Goal: Task Accomplishment & Management: Use online tool/utility

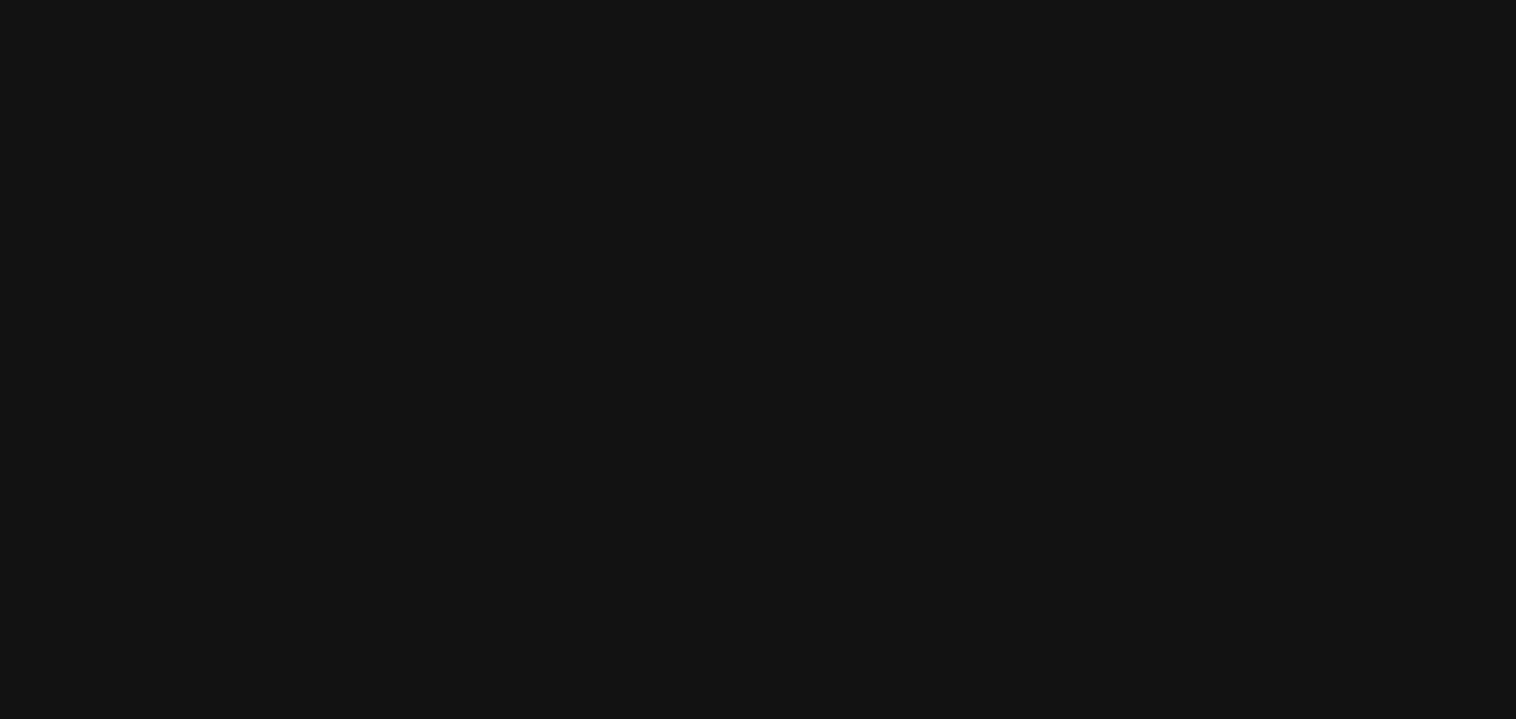
click at [556, 0] on html at bounding box center [758, 0] width 1516 height 0
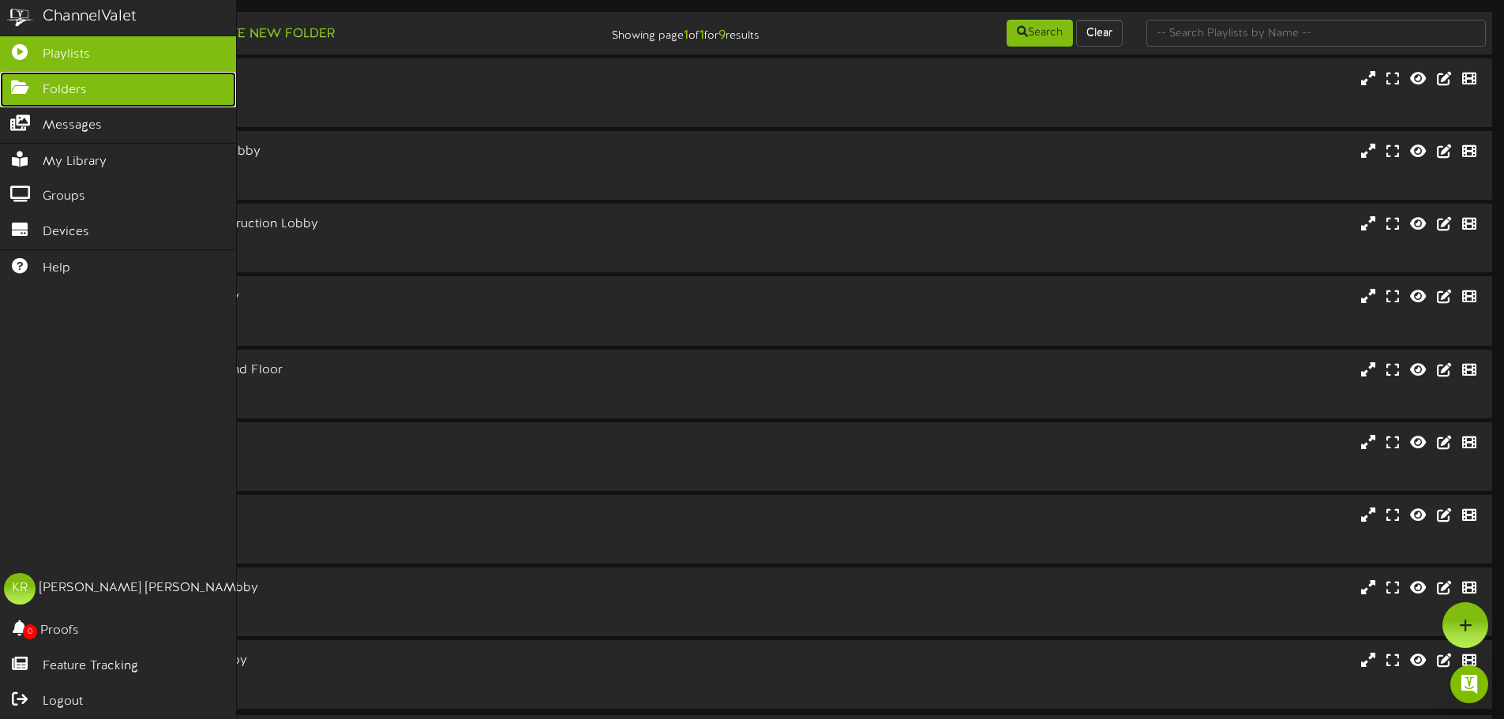
click at [30, 88] on icon at bounding box center [19, 86] width 39 height 12
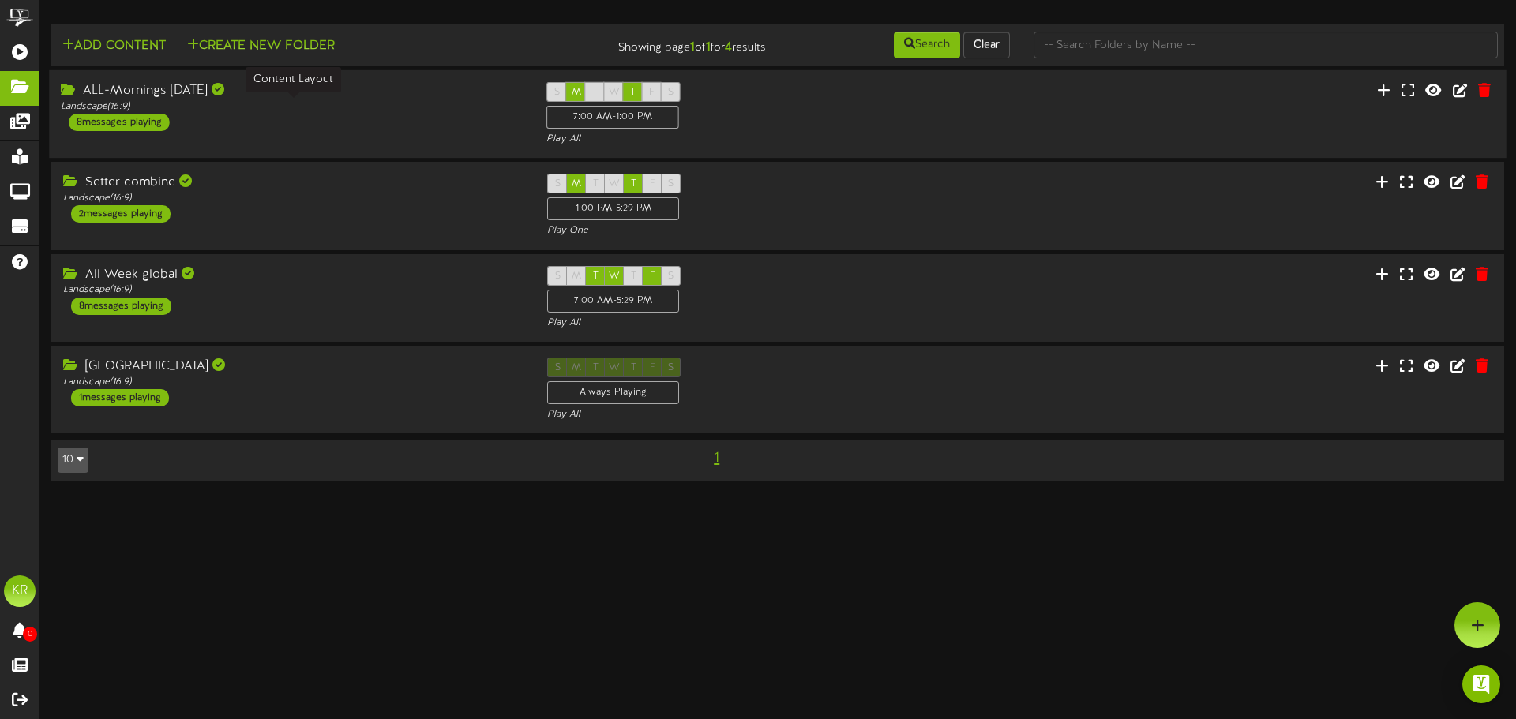
click at [239, 110] on div "Landscape ( 16:9 )" at bounding box center [292, 106] width 462 height 13
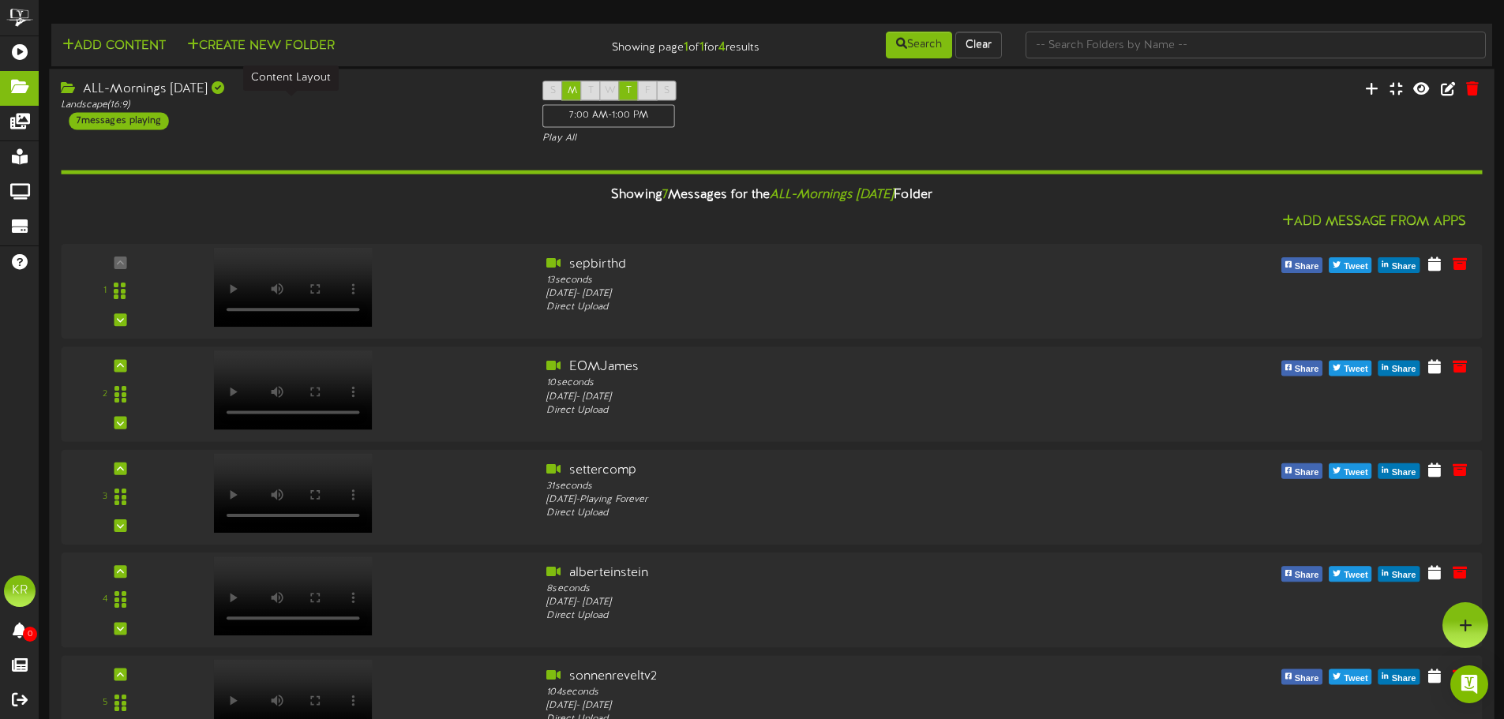
click at [190, 110] on div "Landscape ( 16:9 )" at bounding box center [290, 105] width 458 height 13
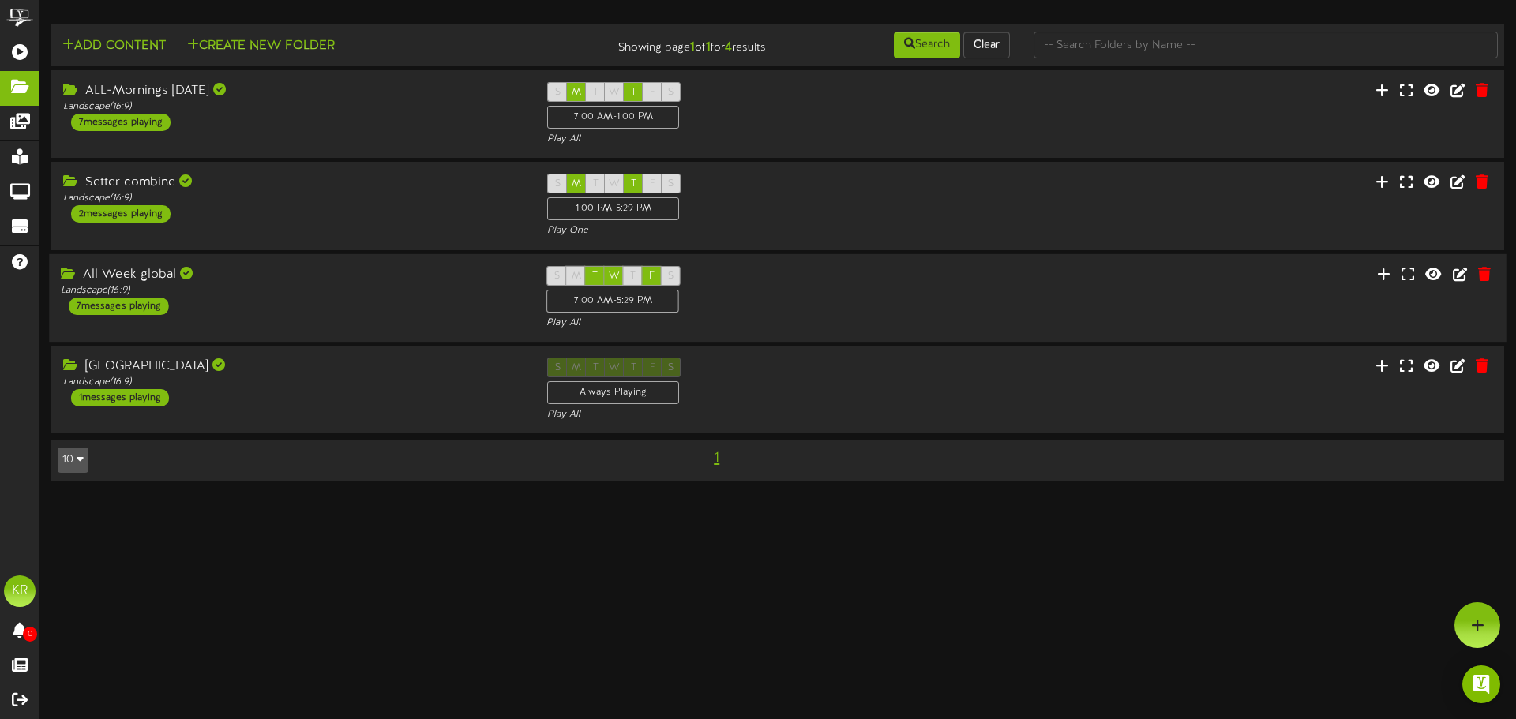
click at [219, 277] on div "All Week global" at bounding box center [292, 274] width 462 height 18
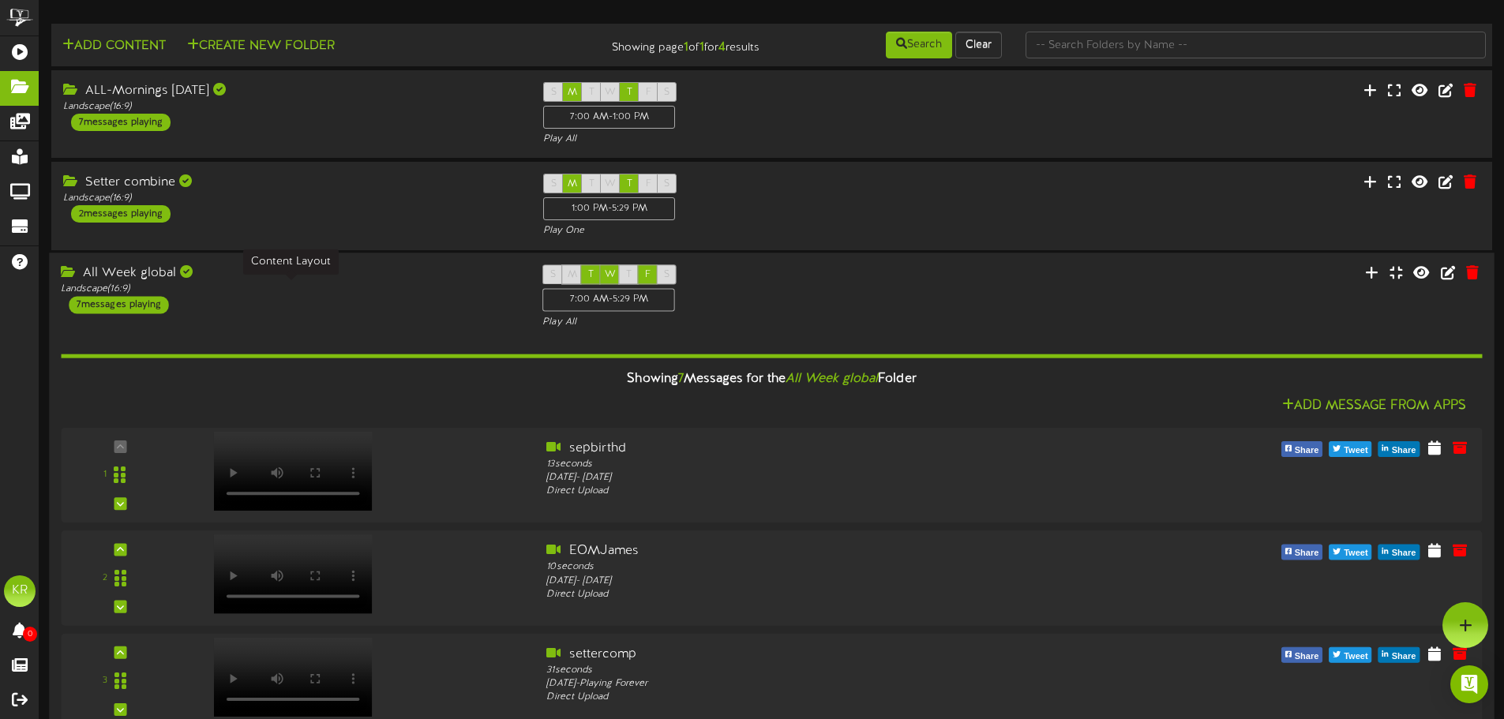
click at [249, 287] on div "Landscape ( 16:9 )" at bounding box center [290, 289] width 458 height 13
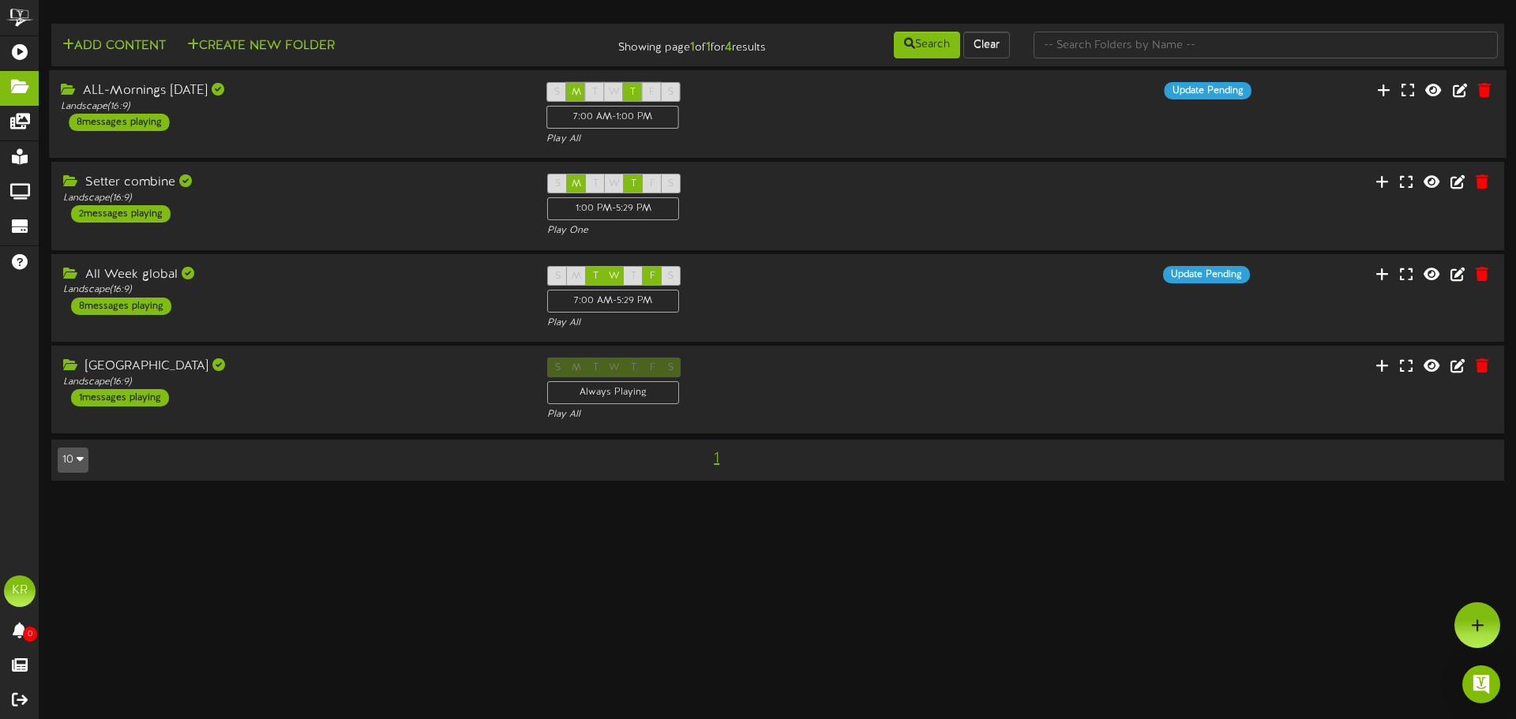
click at [344, 137] on div "ALL-Mornings [DATE] Landscape ( 16:9 ) 8 messages playing S M T W T F S 7:00 AM…" at bounding box center [777, 114] width 1457 height 65
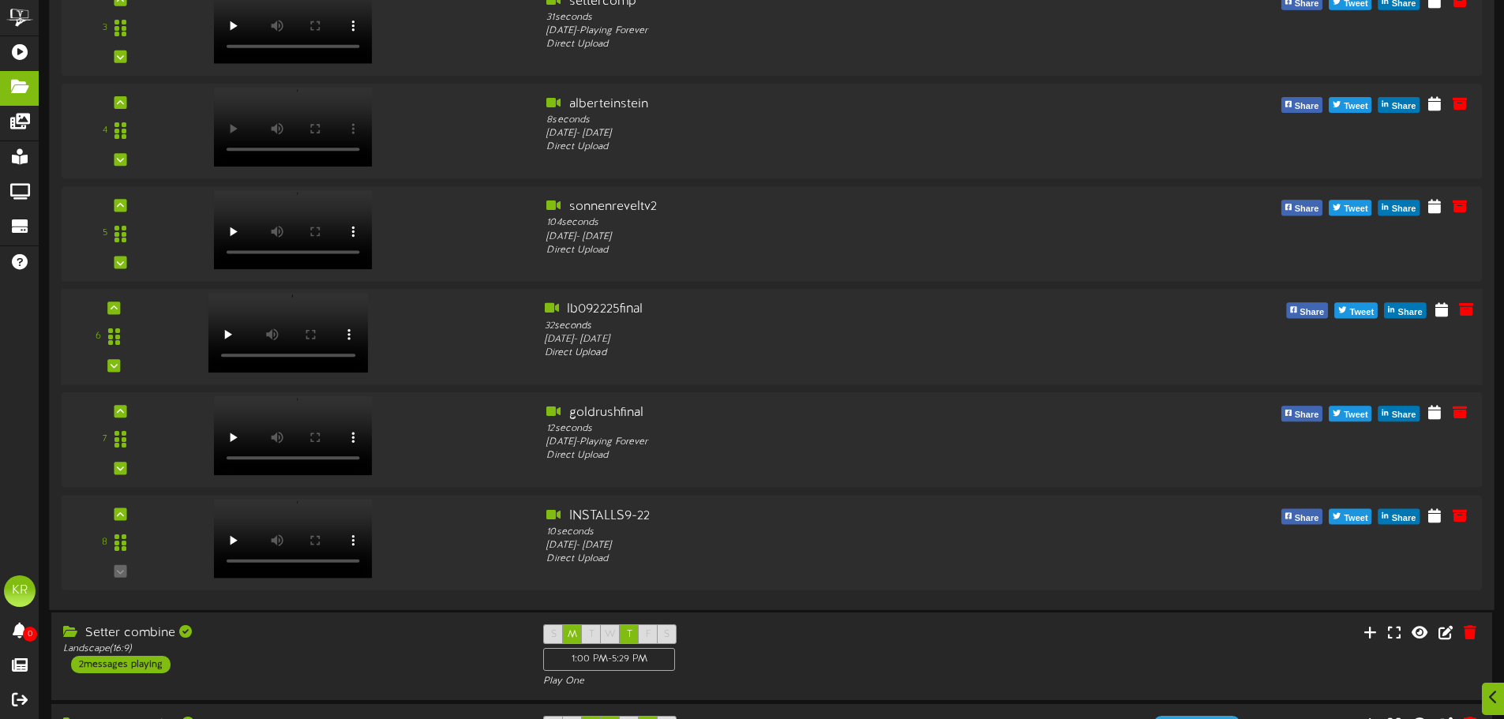
scroll to position [474, 0]
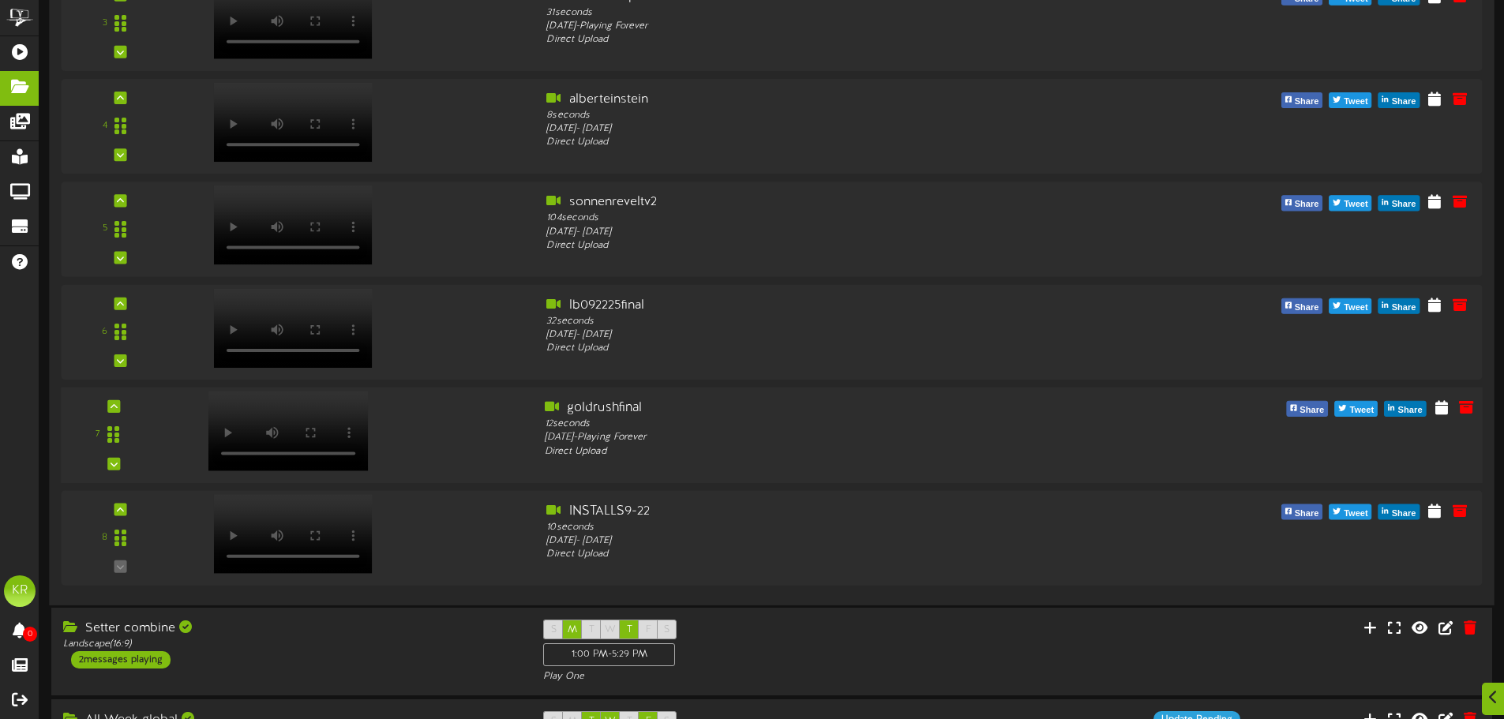
click at [384, 417] on div at bounding box center [353, 427] width 359 height 56
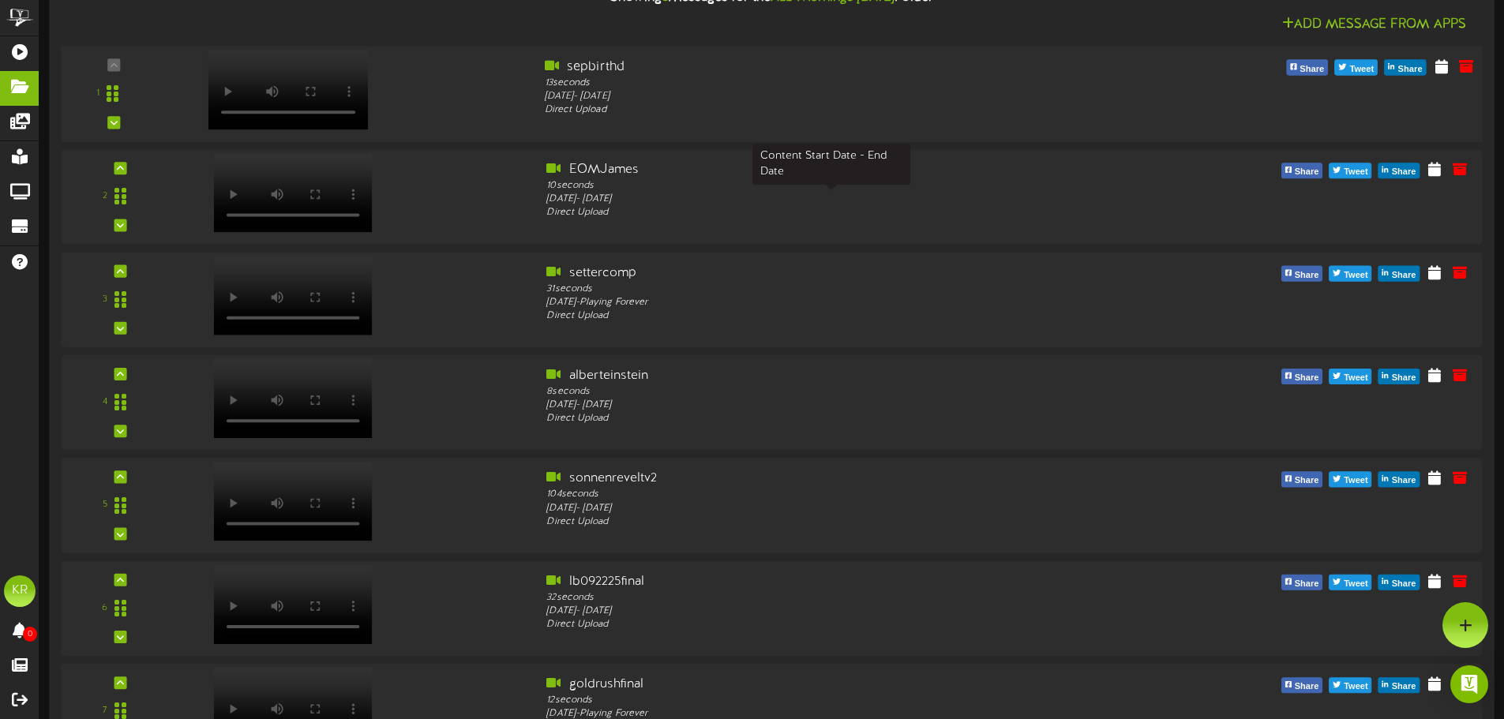
scroll to position [0, 0]
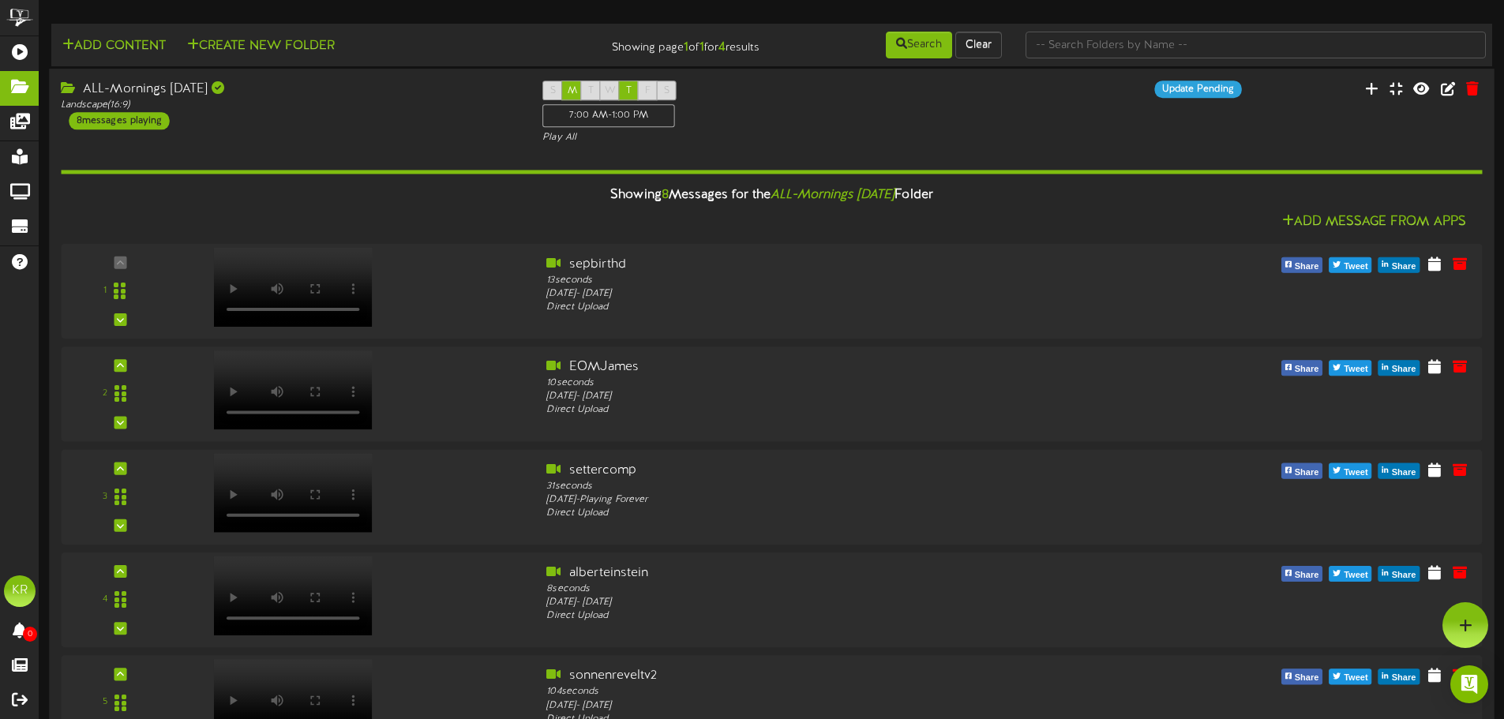
click at [247, 88] on div "ALL-Mornings [DATE]" at bounding box center [290, 90] width 458 height 18
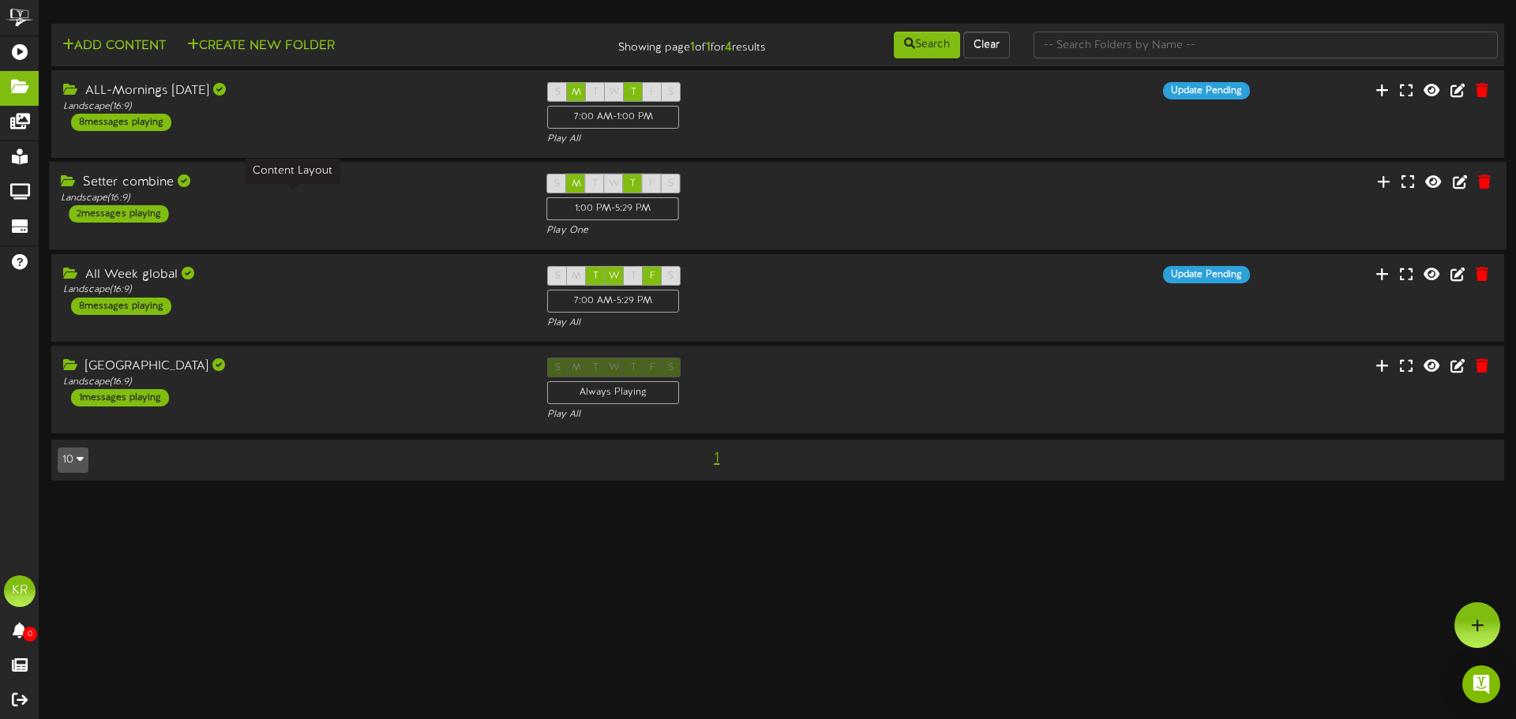
click at [254, 193] on div "Landscape ( 16:9 )" at bounding box center [292, 198] width 462 height 13
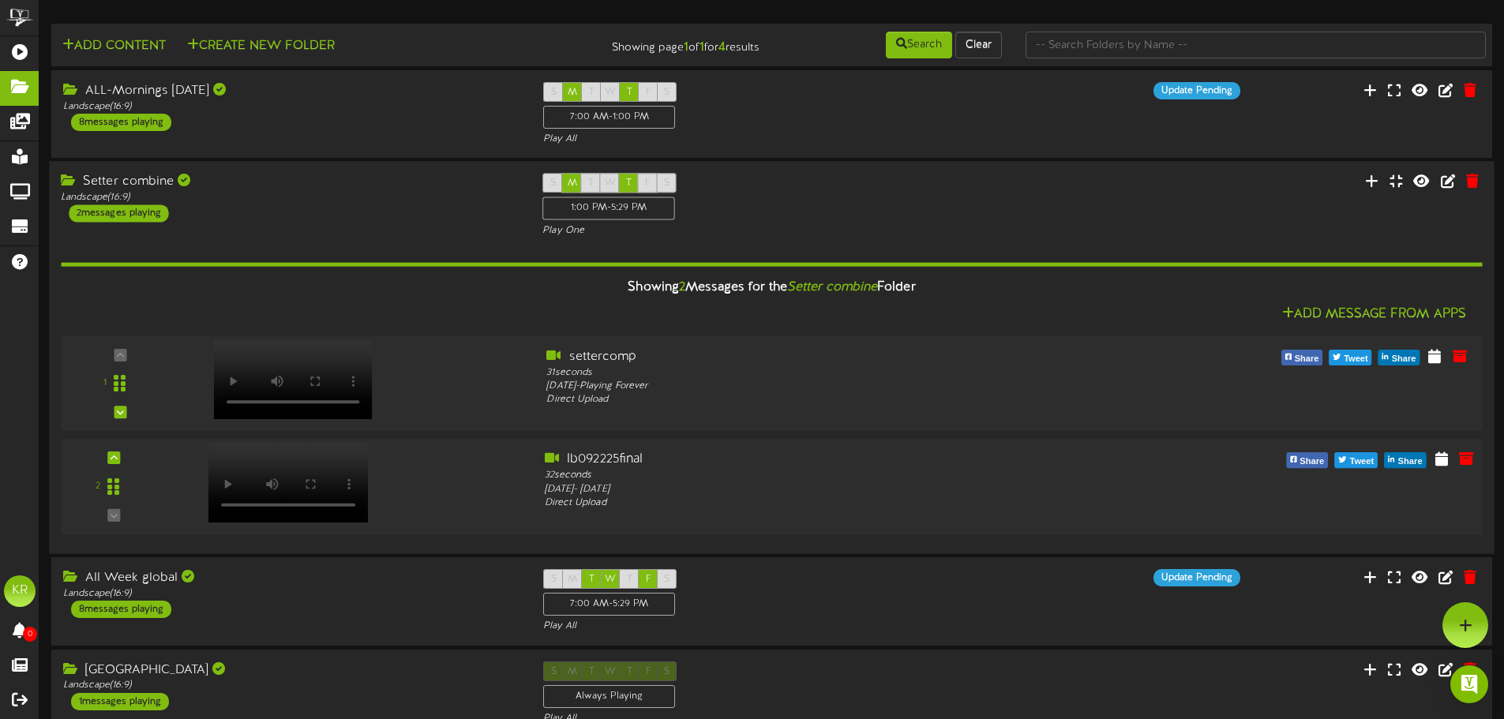
click at [271, 458] on video at bounding box center [288, 483] width 160 height 80
click at [416, 309] on div "Add Message From Apps" at bounding box center [771, 315] width 1421 height 20
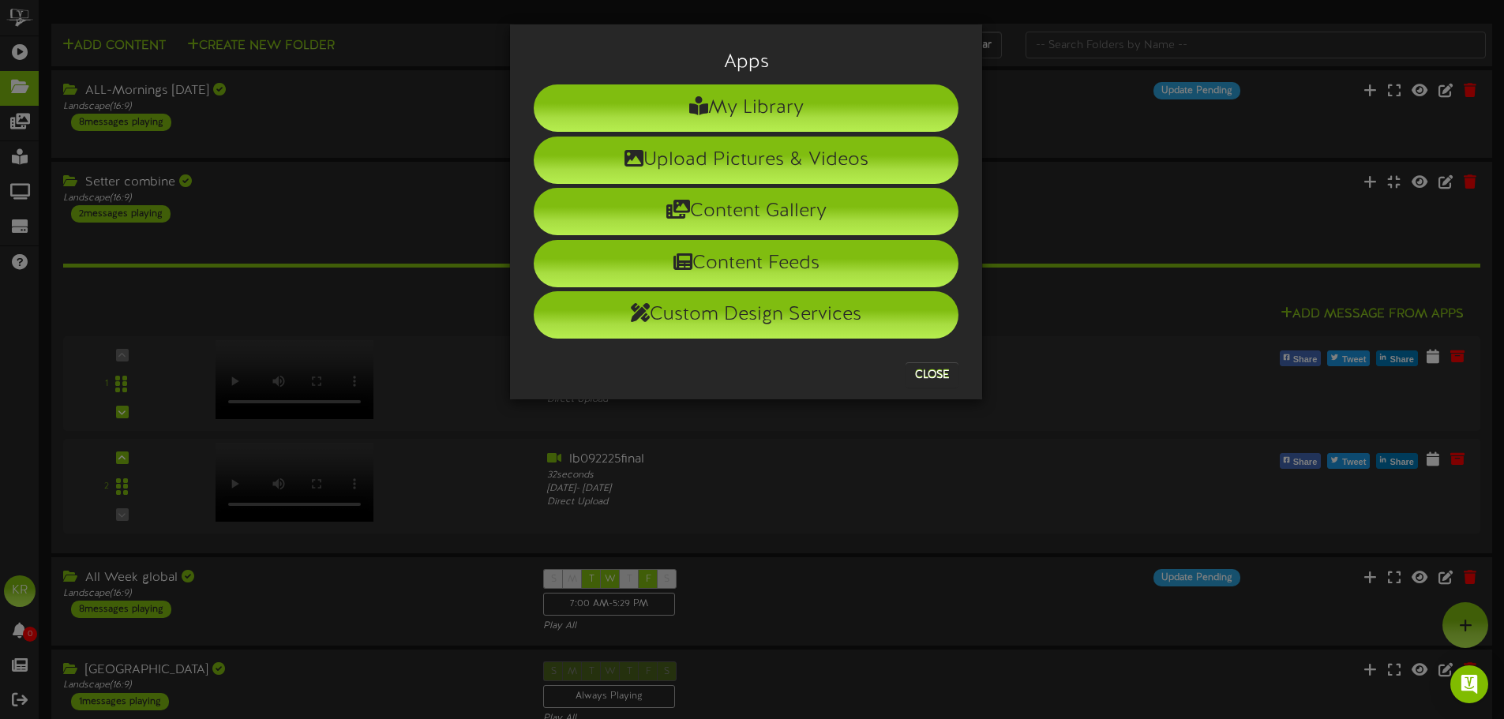
click at [403, 193] on div "Apps My Library Upload Pictures & Videos Content Gallery Content Feeds Custom D…" at bounding box center [752, 359] width 1504 height 719
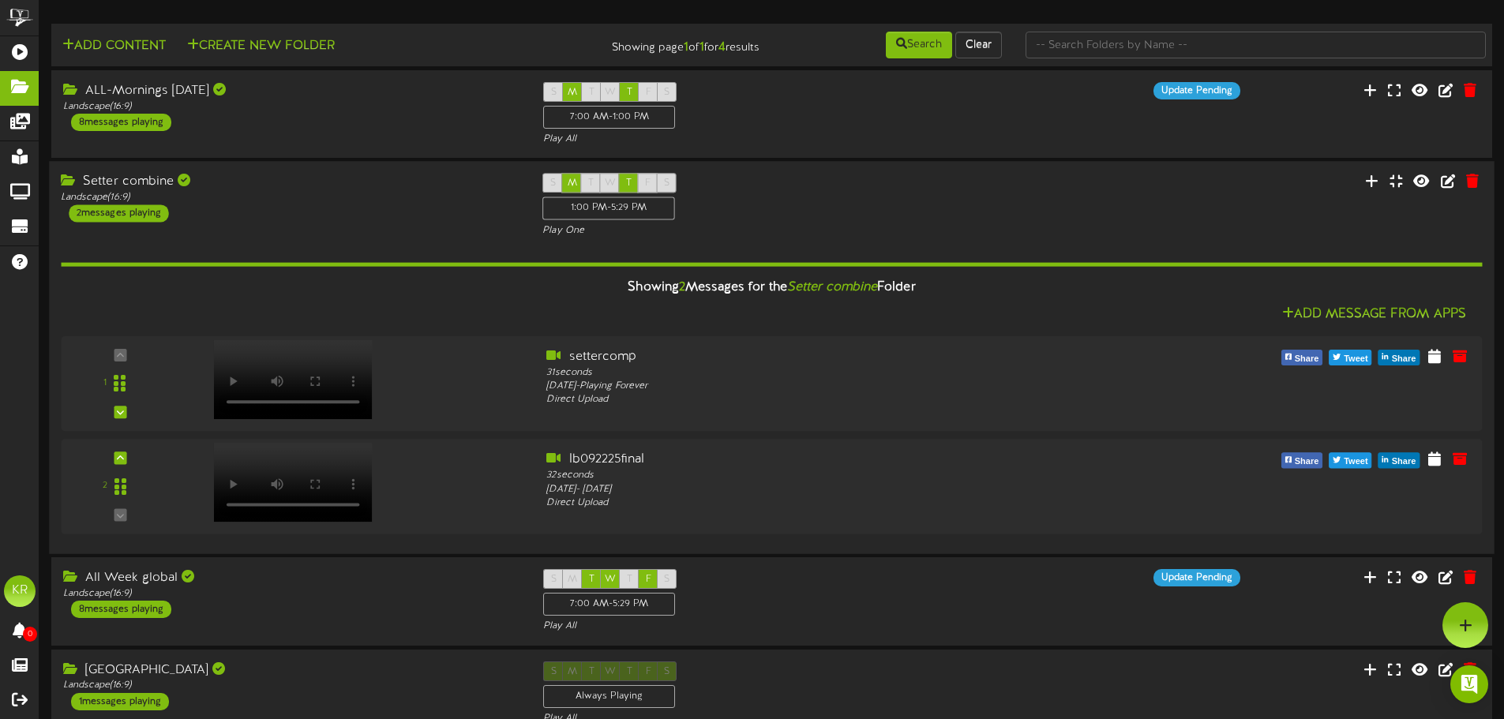
click at [455, 181] on div "Setter combine" at bounding box center [290, 183] width 458 height 18
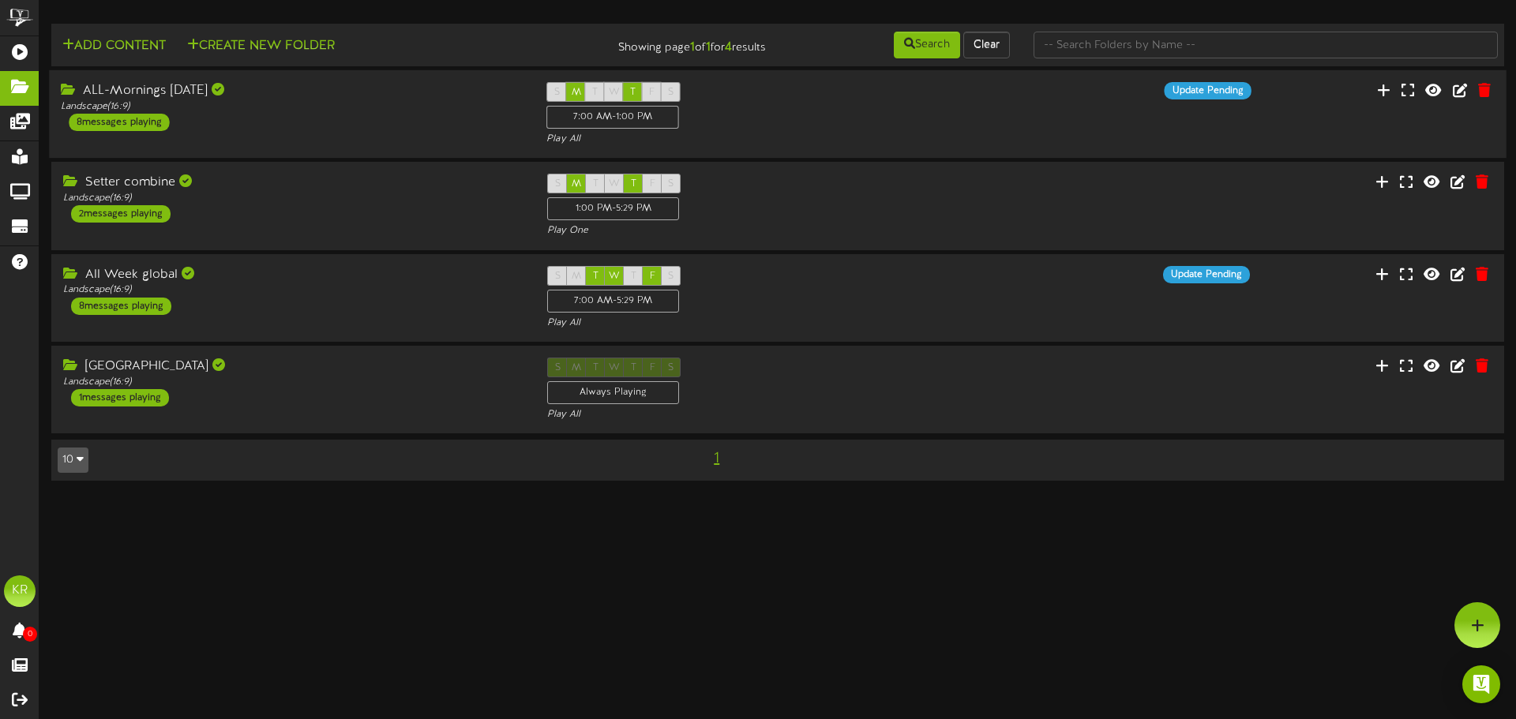
click at [294, 122] on div "ALL-Mornings Monday Landscape ( 16:9 ) 8 messages playing" at bounding box center [291, 106] width 485 height 49
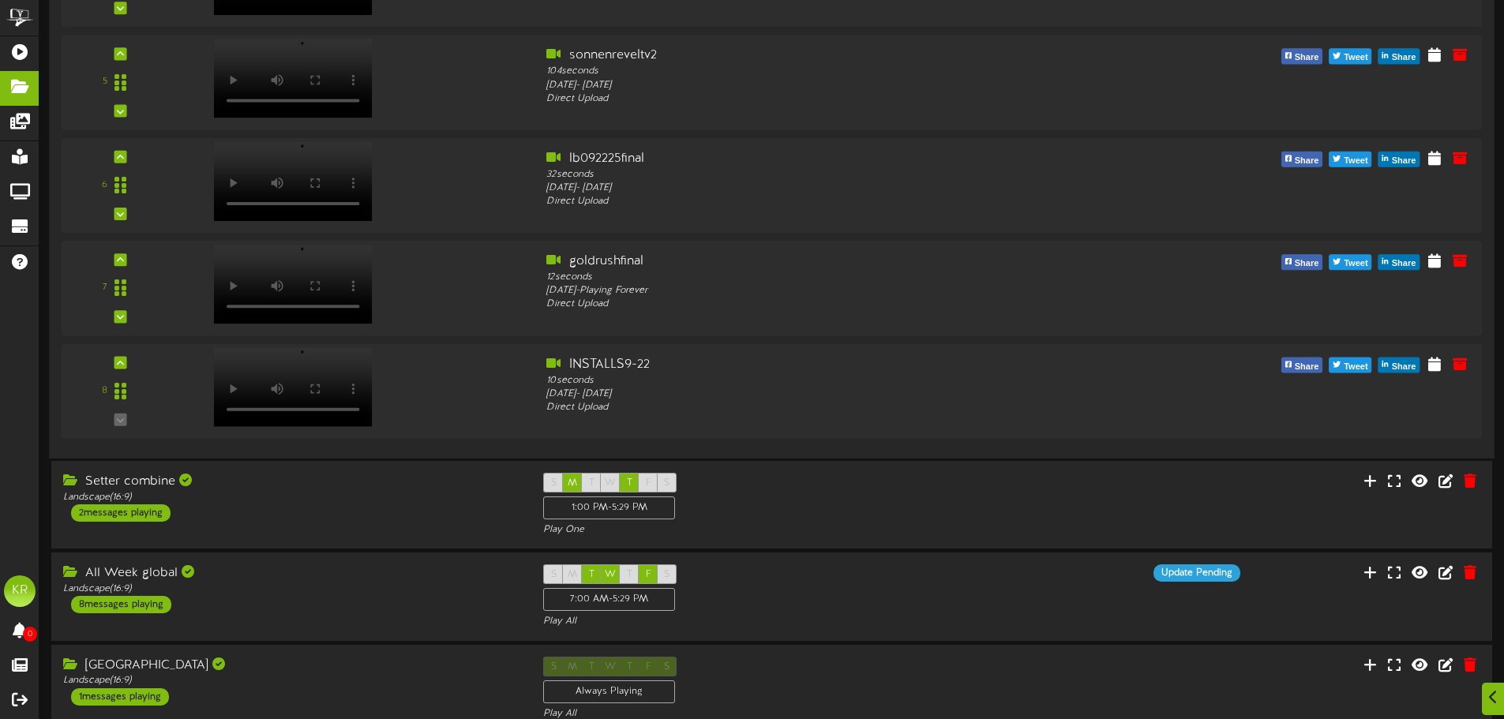
scroll to position [631, 0]
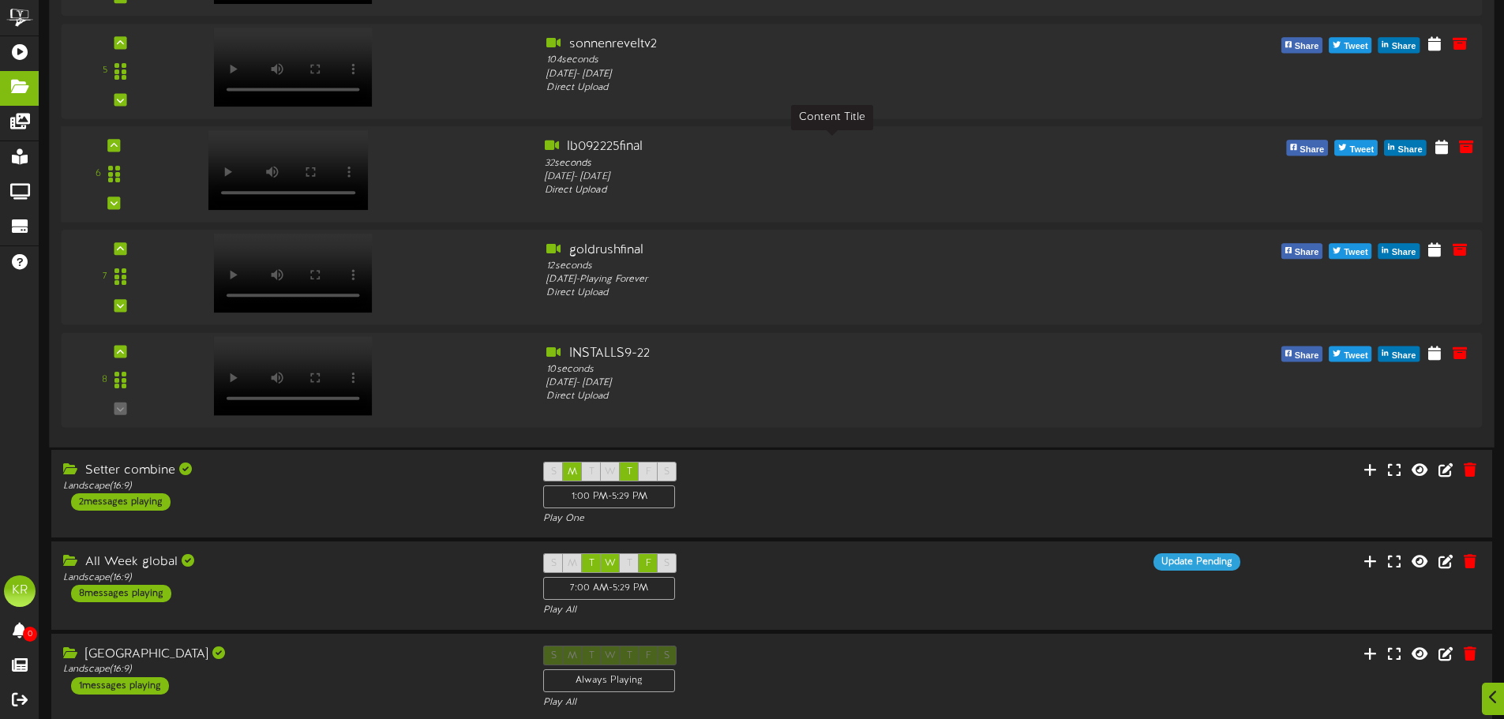
click at [604, 146] on div "lb092225final" at bounding box center [832, 147] width 574 height 18
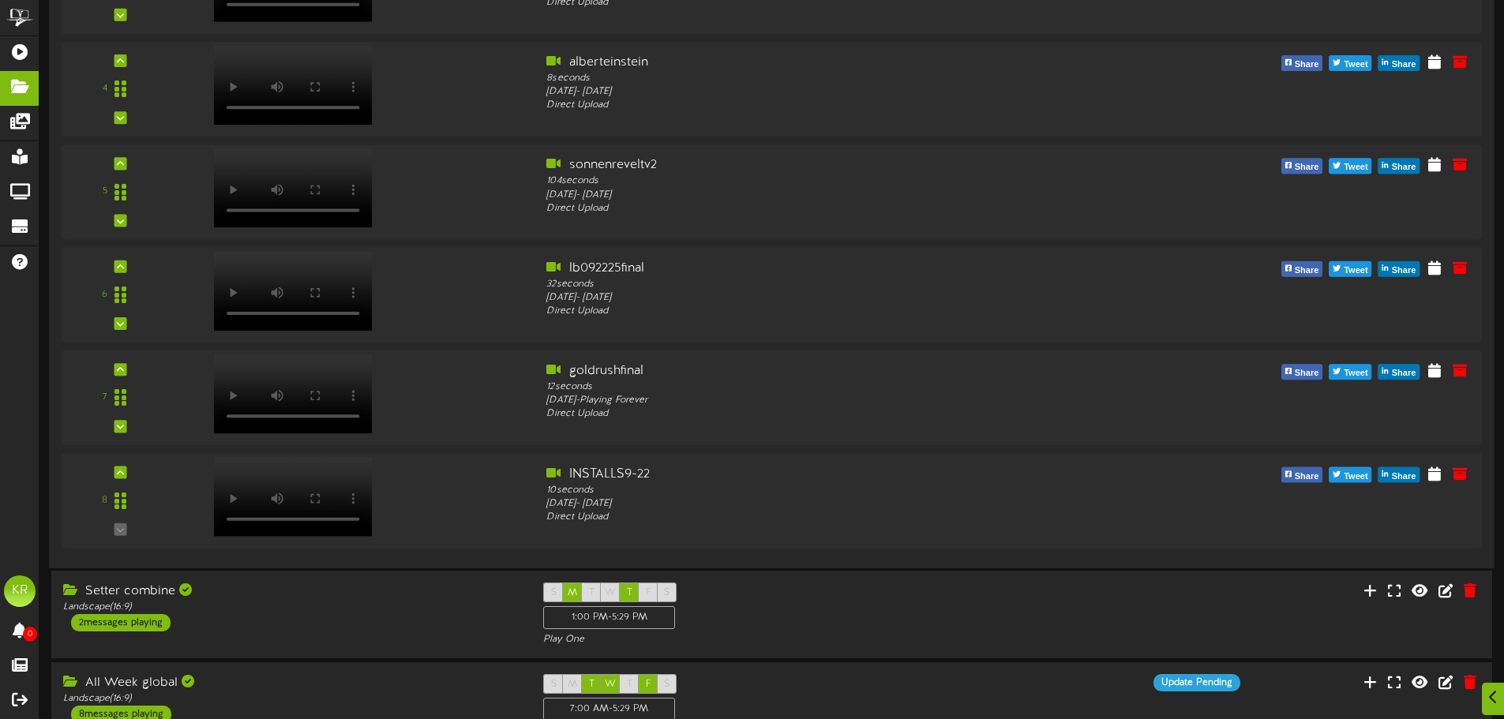
scroll to position [697, 0]
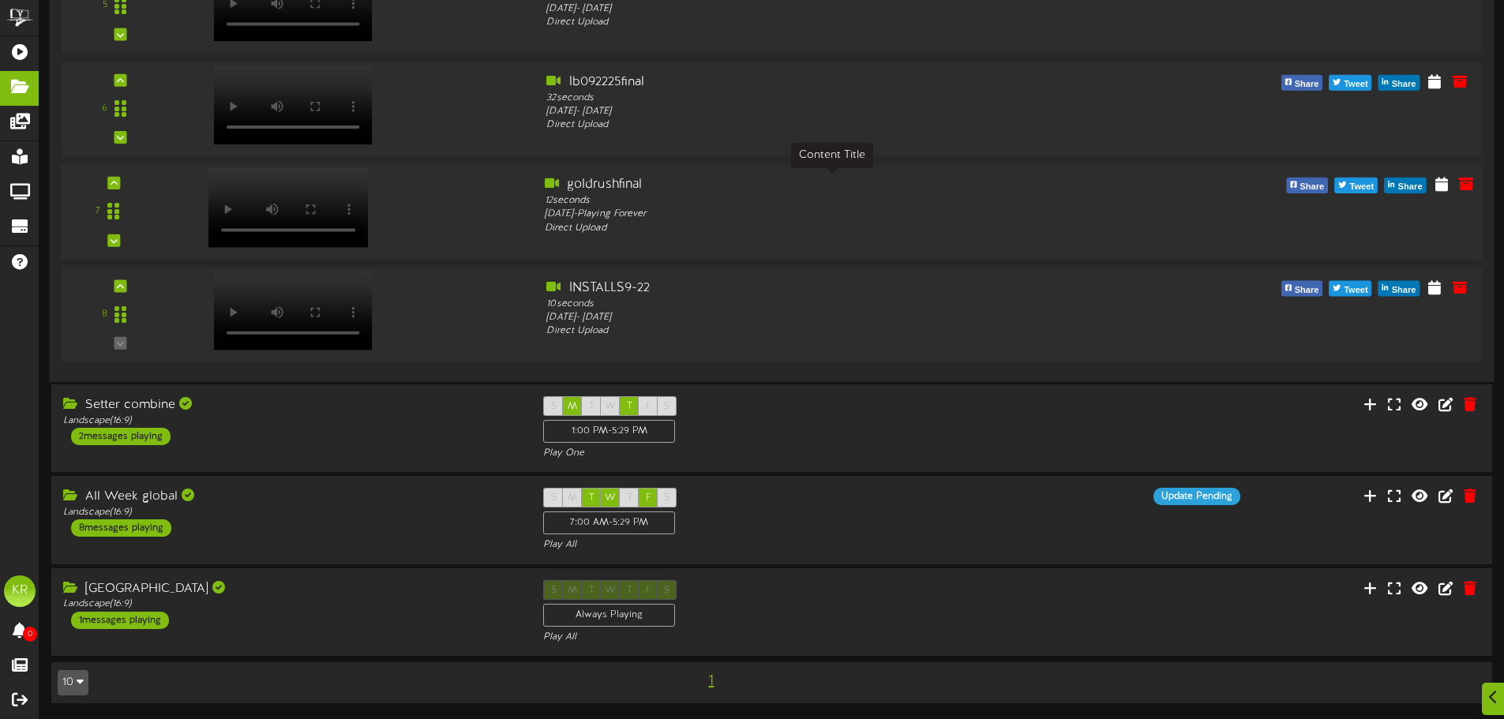
click at [591, 183] on div "goldrushfinal" at bounding box center [832, 185] width 574 height 18
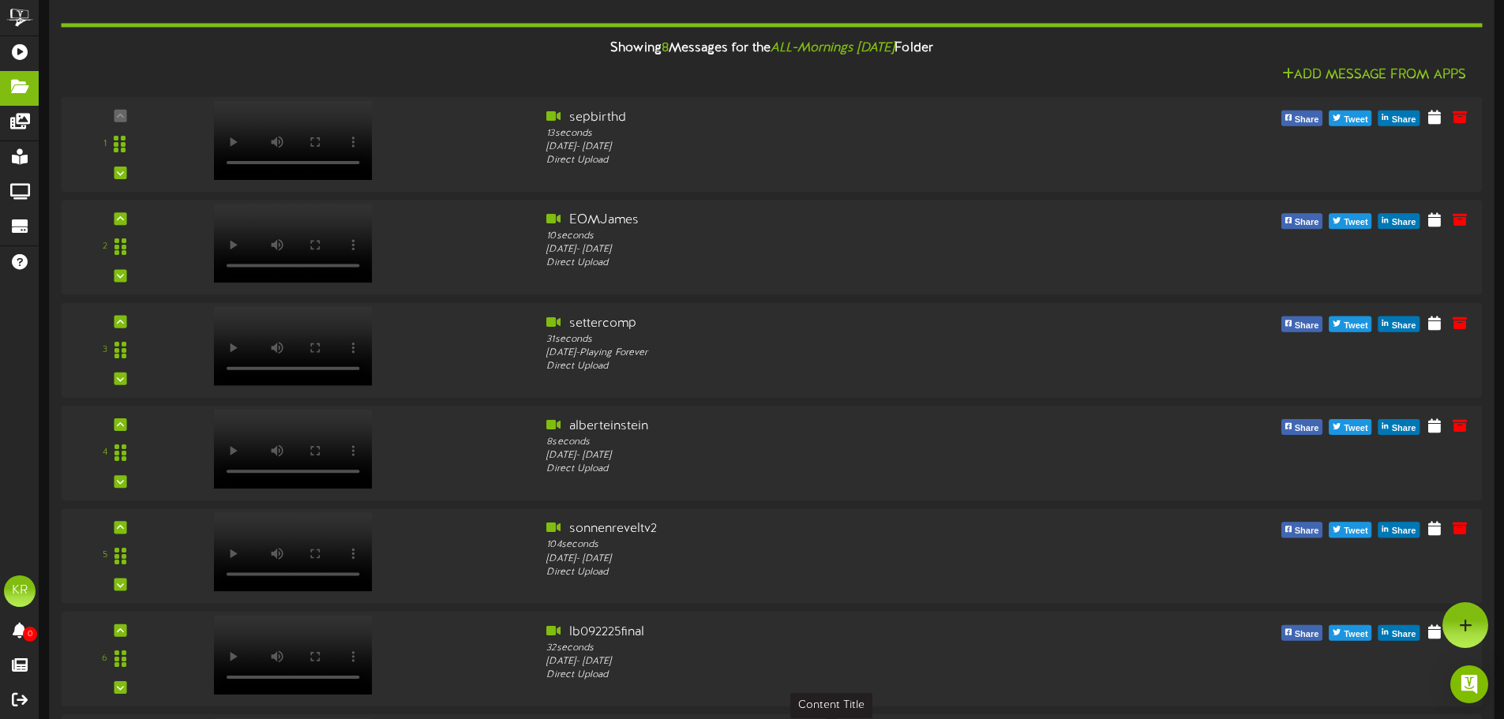
scroll to position [144, 0]
